Goal: Find specific page/section: Find specific page/section

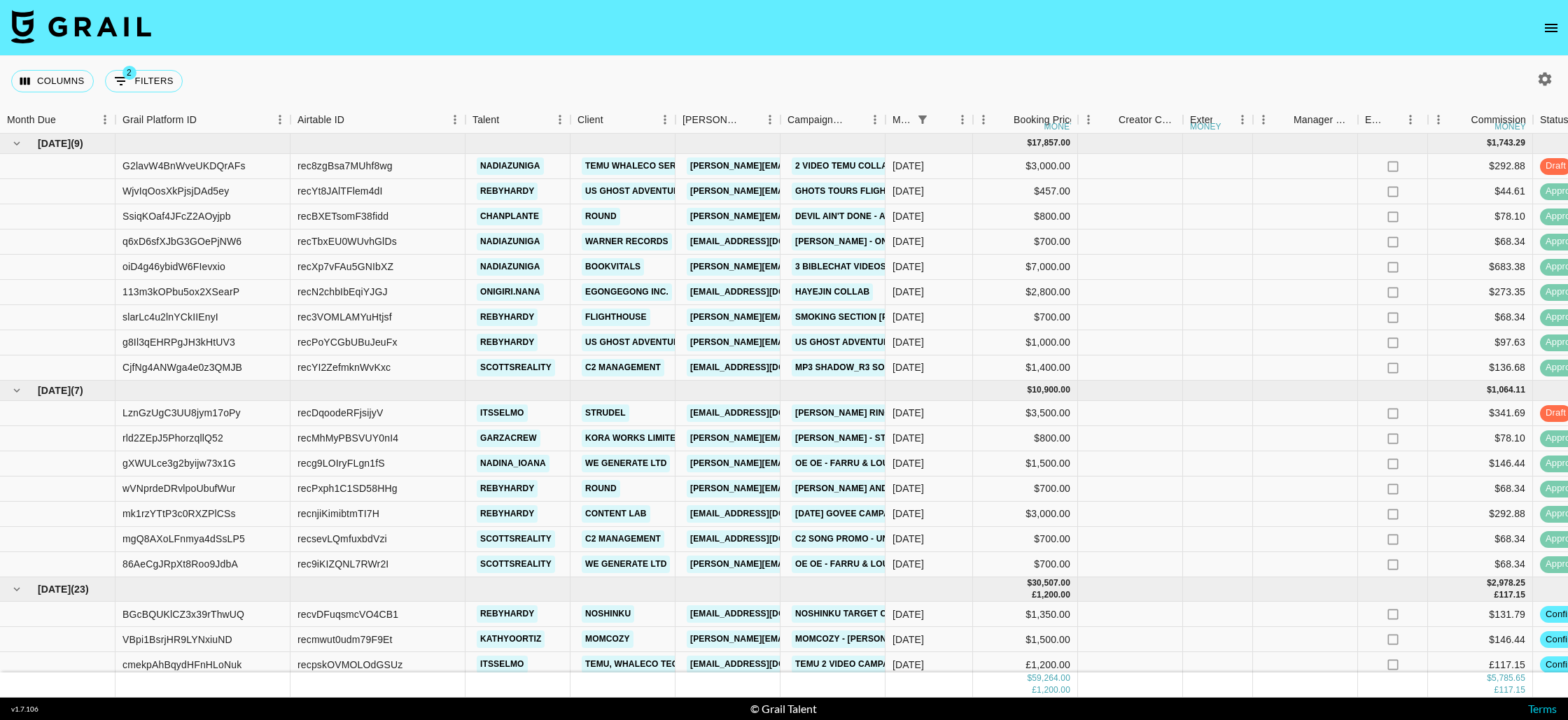
click at [1551, 33] on icon "open drawer" at bounding box center [1551, 28] width 17 height 17
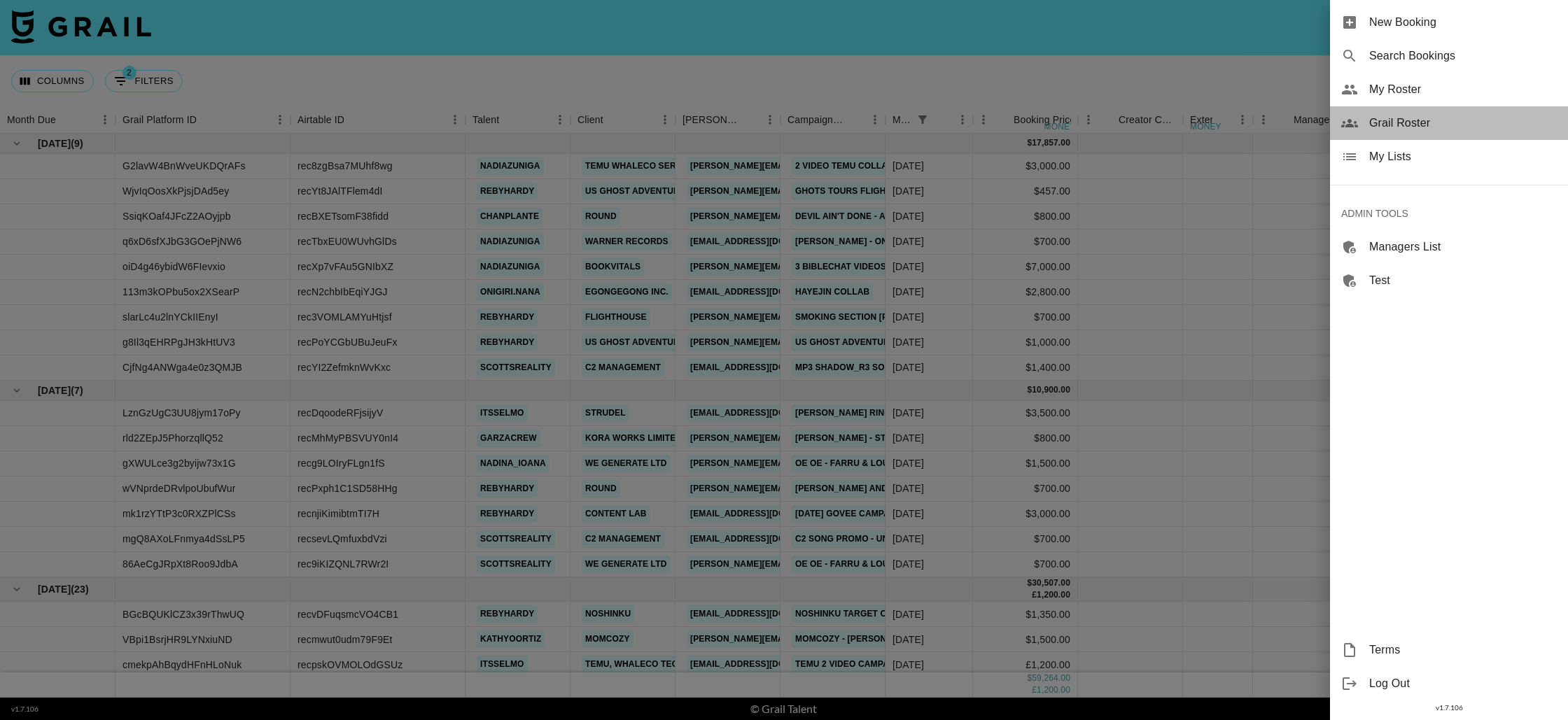
click at [1399, 115] on span "Grail Roster" at bounding box center [1463, 123] width 188 height 17
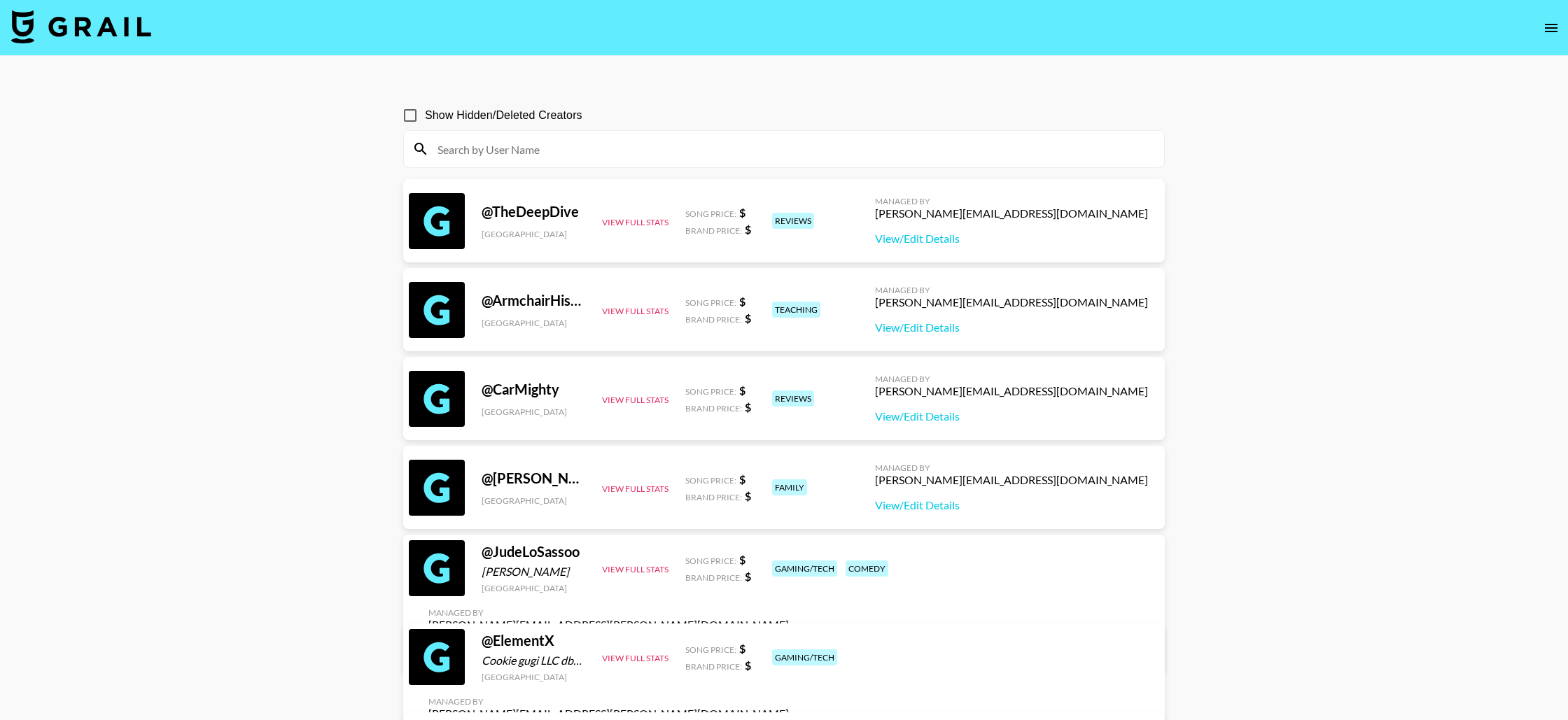
click at [481, 148] on input at bounding box center [792, 149] width 726 height 23
paste input "konnor.jung"
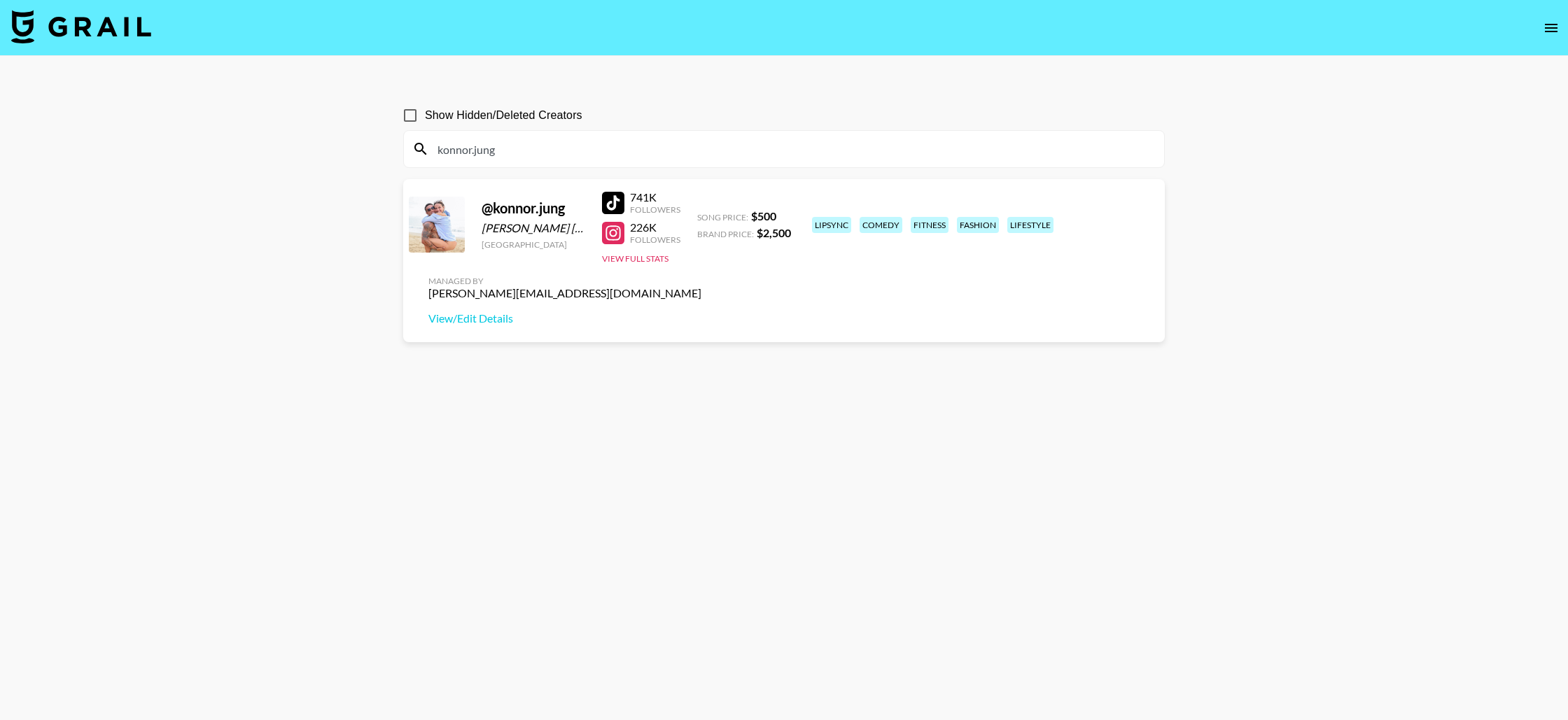
click at [475, 151] on input "konnor.jung" at bounding box center [792, 149] width 726 height 23
click at [475, 150] on input "konnor.jung" at bounding box center [792, 149] width 726 height 23
paste input "adenbowler"
click at [460, 134] on div "kadenbowler" at bounding box center [784, 149] width 760 height 37
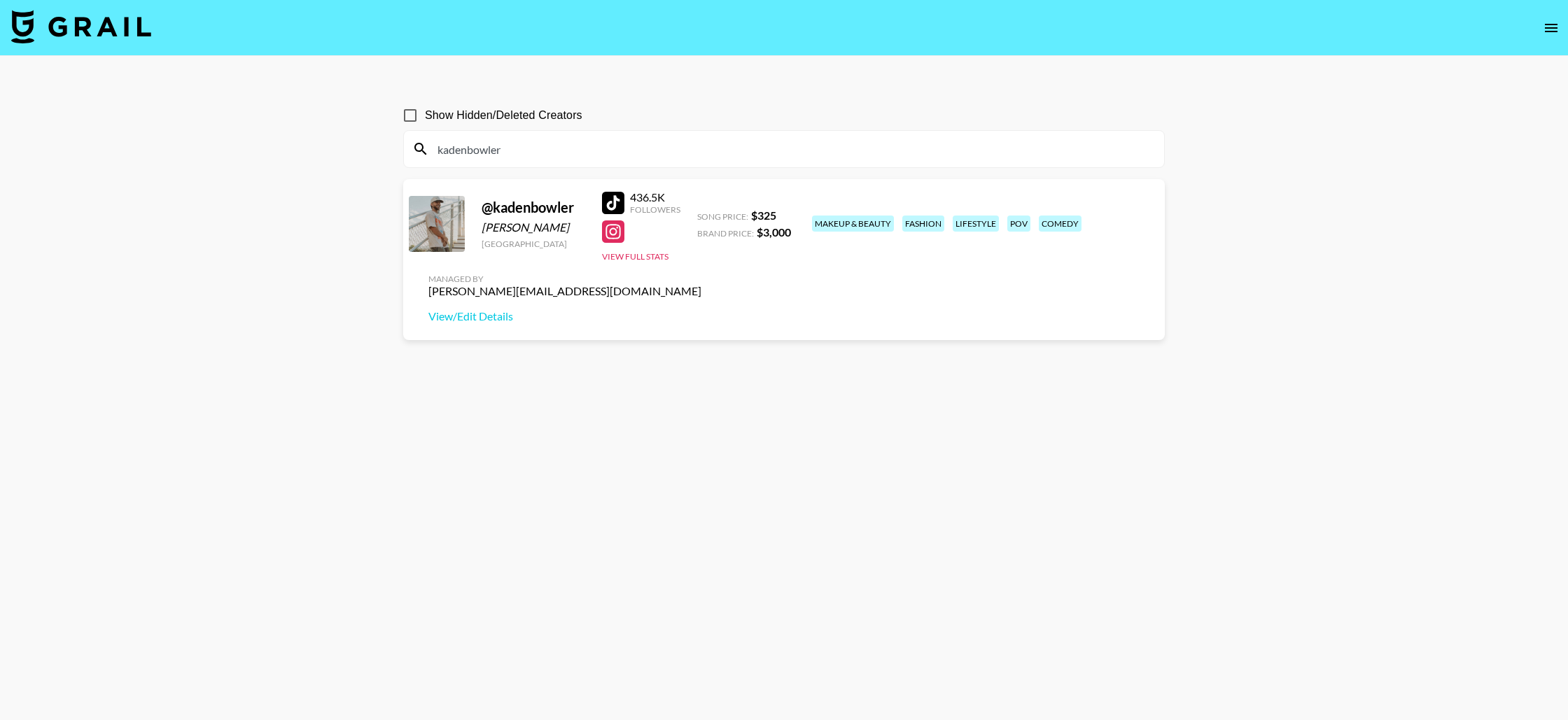
click at [461, 143] on input "kadenbowler" at bounding box center [792, 149] width 726 height 23
paste input "colette_eli"
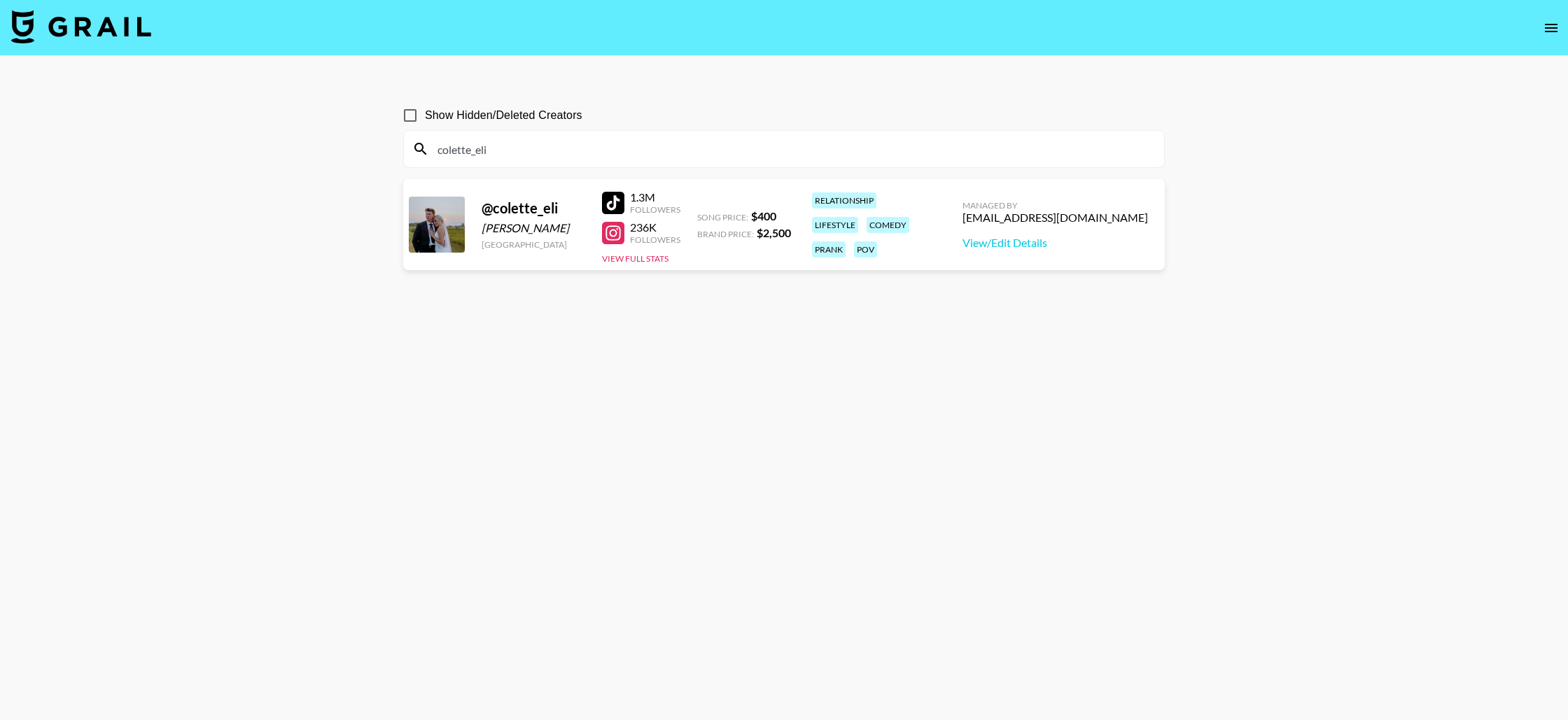
click at [486, 141] on input "colette_eli" at bounding box center [792, 149] width 726 height 23
paste input "tonkaiser_"
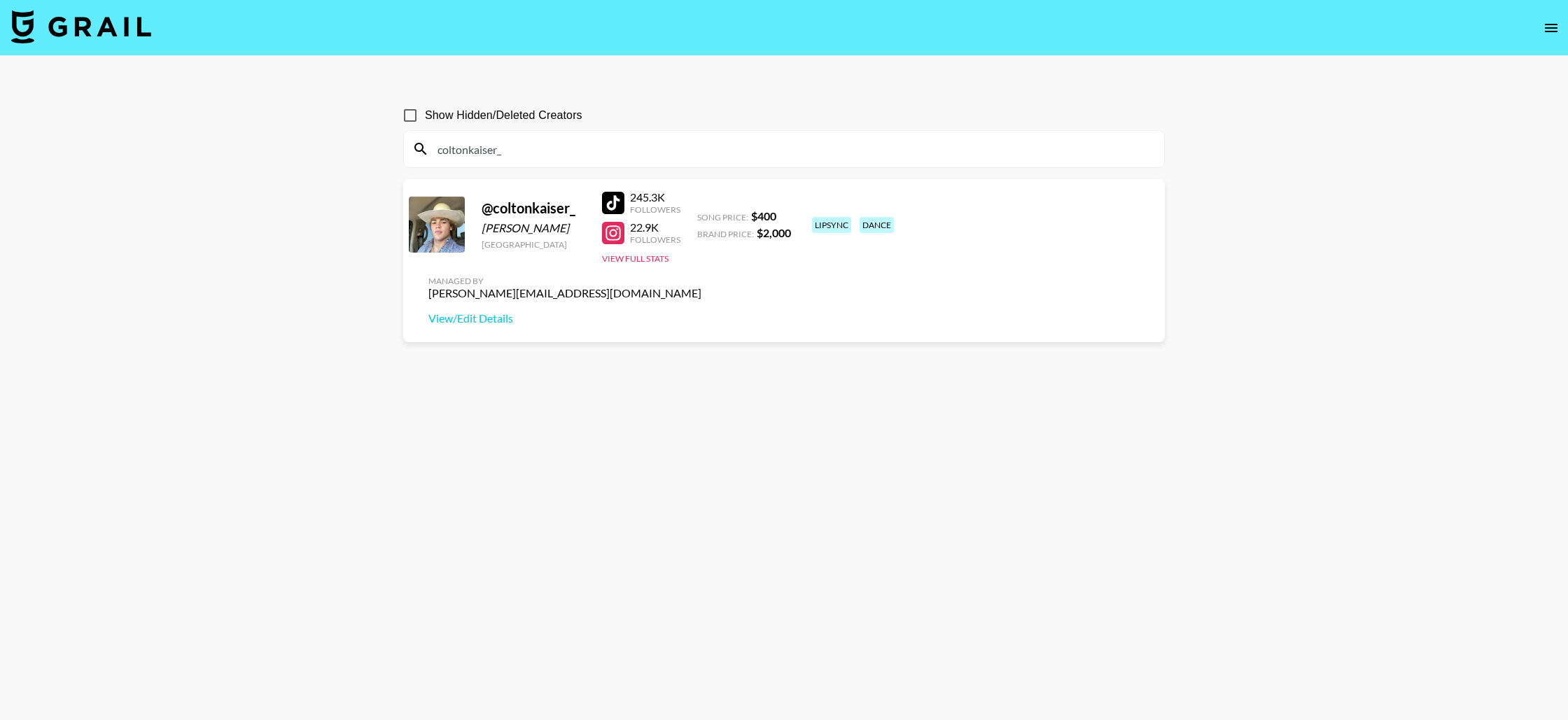
click at [516, 143] on input "coltonkaiser_" at bounding box center [792, 149] width 726 height 23
paste input "[PERSON_NAME]"
click at [516, 151] on input "[PERSON_NAME]" at bounding box center [792, 149] width 726 height 23
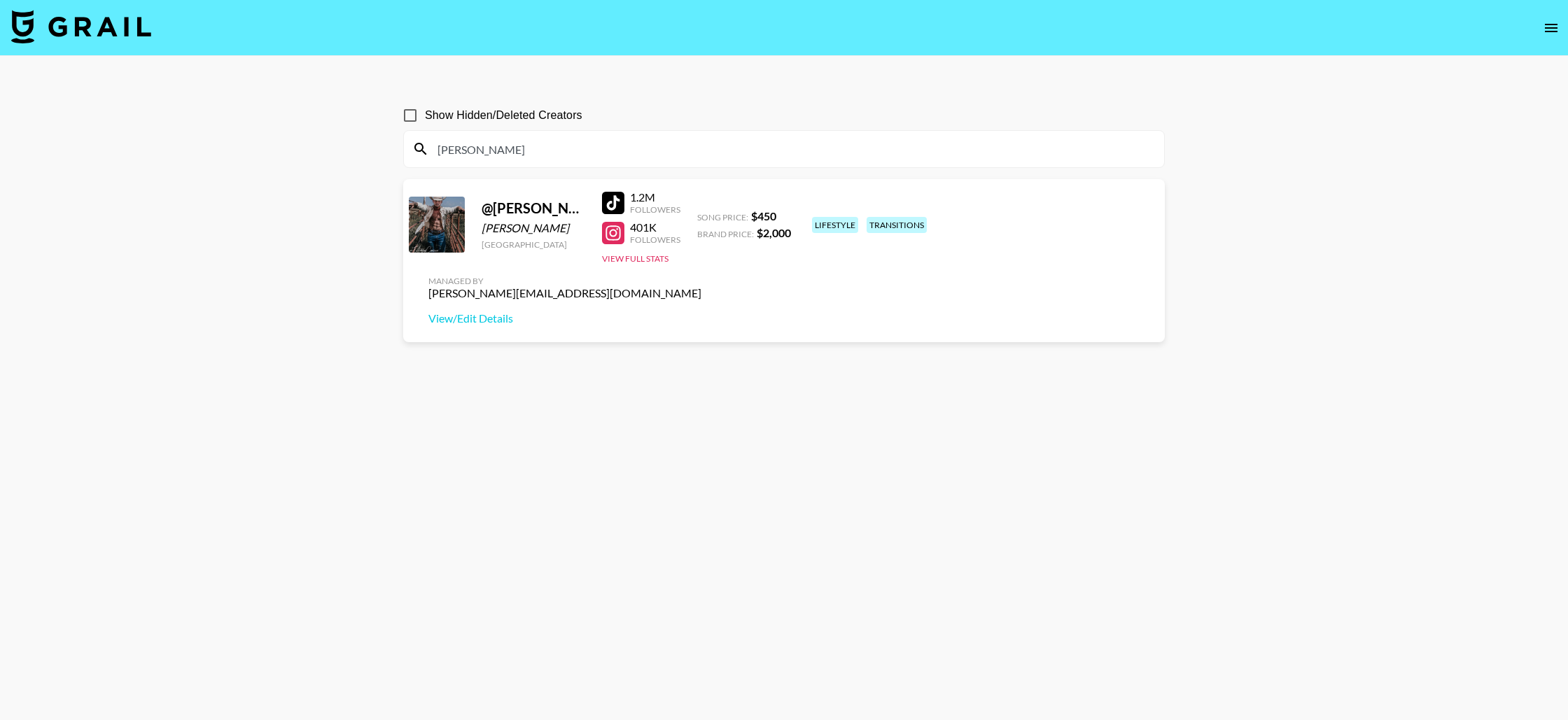
click at [516, 151] on input "[PERSON_NAME]" at bounding box center [792, 149] width 726 height 23
paste input "jaxenwrigh"
type input "[PERSON_NAME]"
